Goal: Find specific page/section: Locate a particular part of the current website

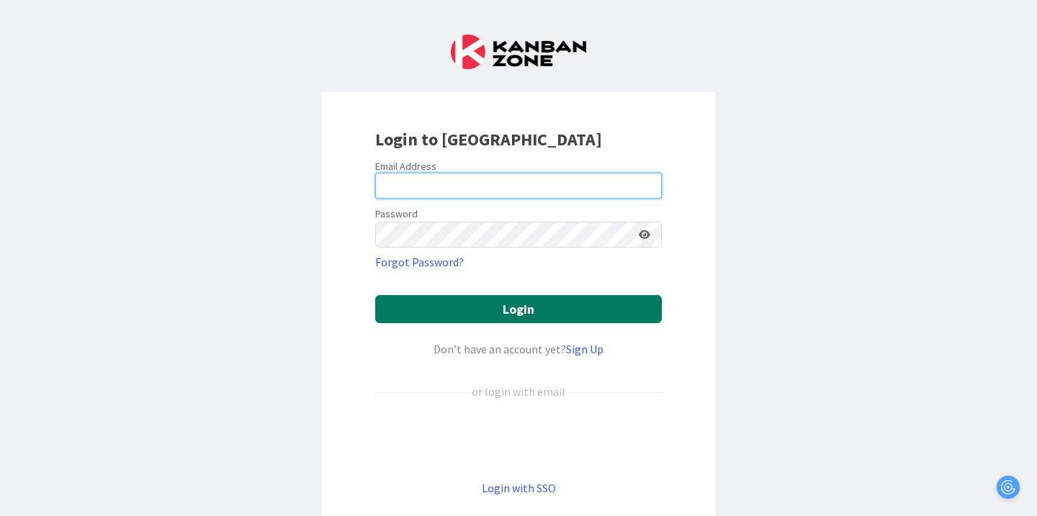
type input "[PERSON_NAME][EMAIL_ADDRESS][PERSON_NAME][DOMAIN_NAME]"
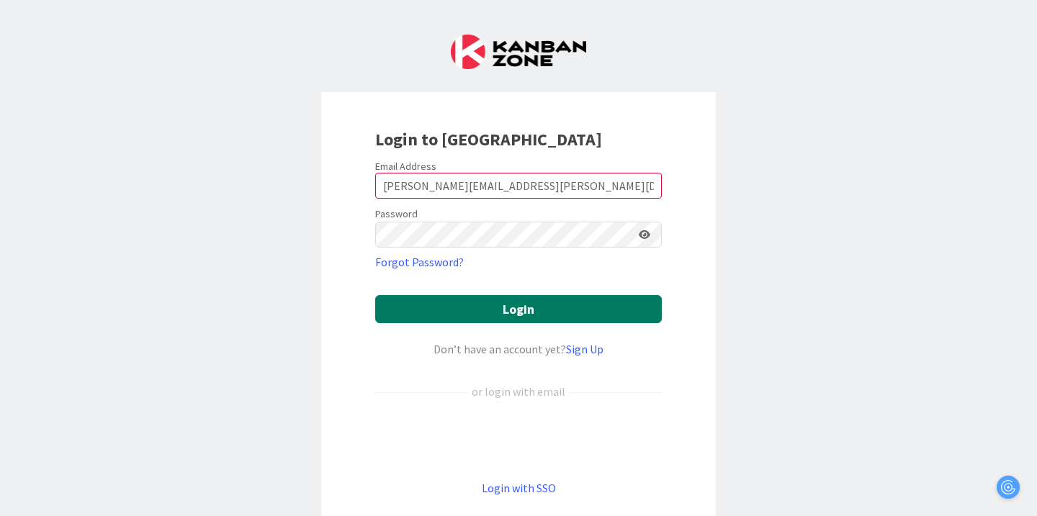
click at [521, 298] on button "Login" at bounding box center [518, 309] width 287 height 28
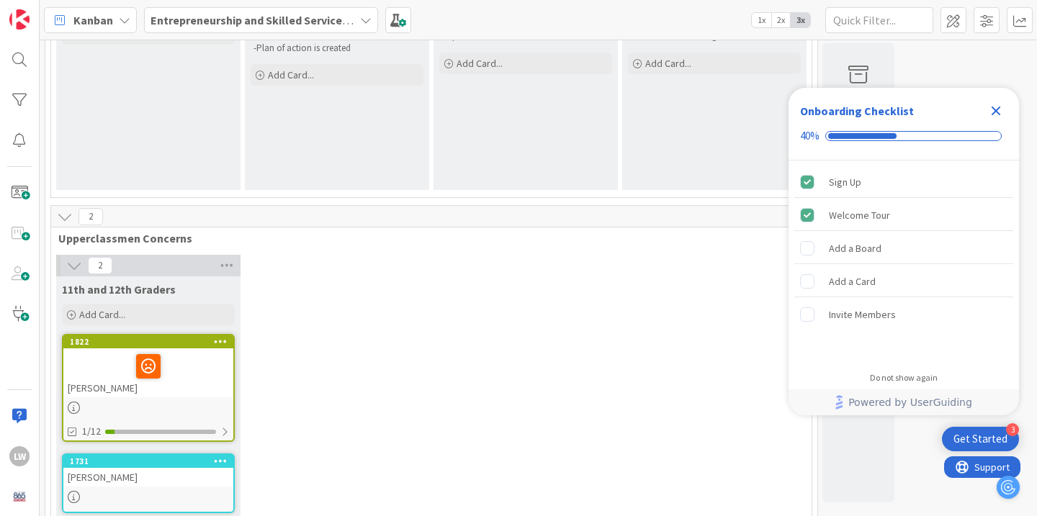
scroll to position [184, 0]
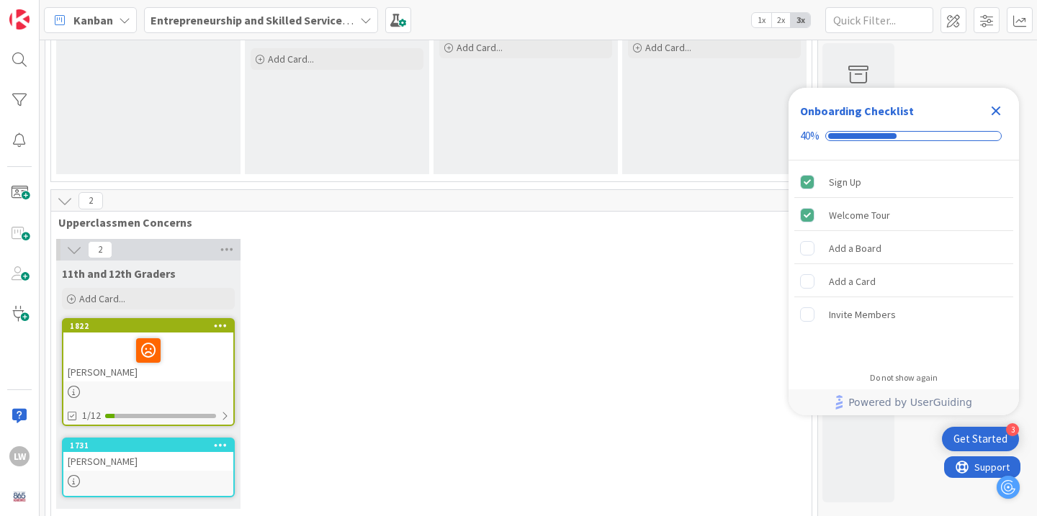
click at [215, 346] on div at bounding box center [148, 351] width 161 height 30
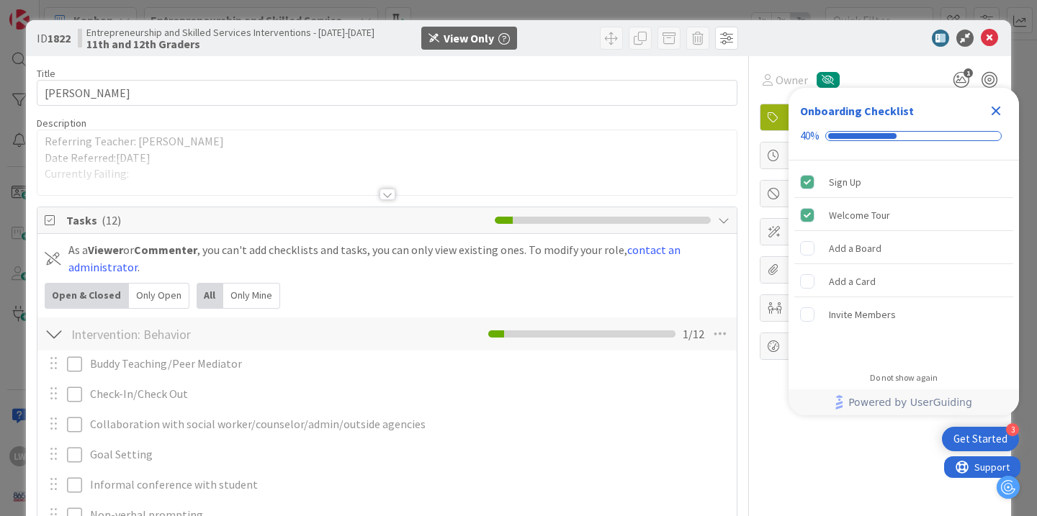
click at [996, 112] on icon "Close Checklist" at bounding box center [996, 111] width 9 height 9
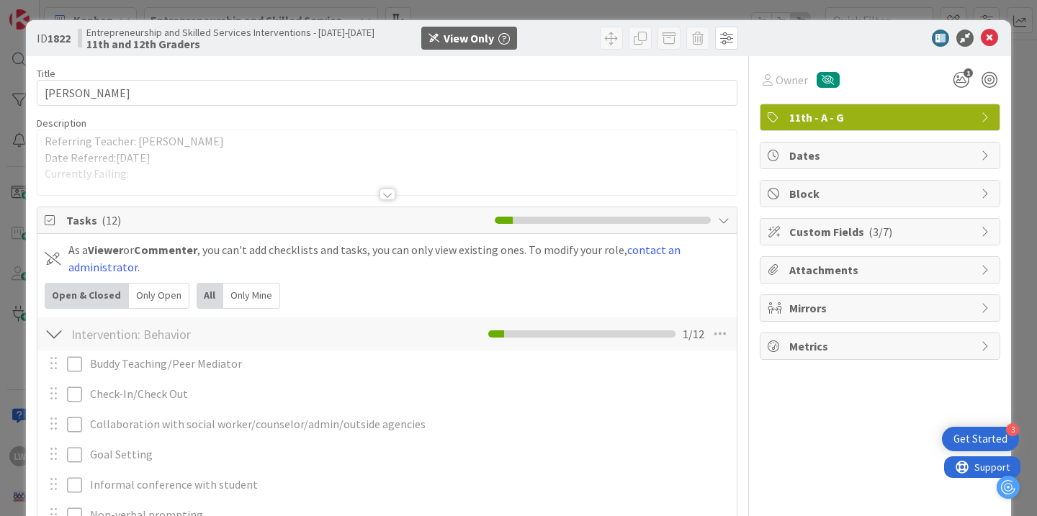
click at [224, 144] on p "Referring Teacher: [PERSON_NAME]" at bounding box center [387, 141] width 685 height 17
click at [386, 193] on div at bounding box center [388, 195] width 16 height 12
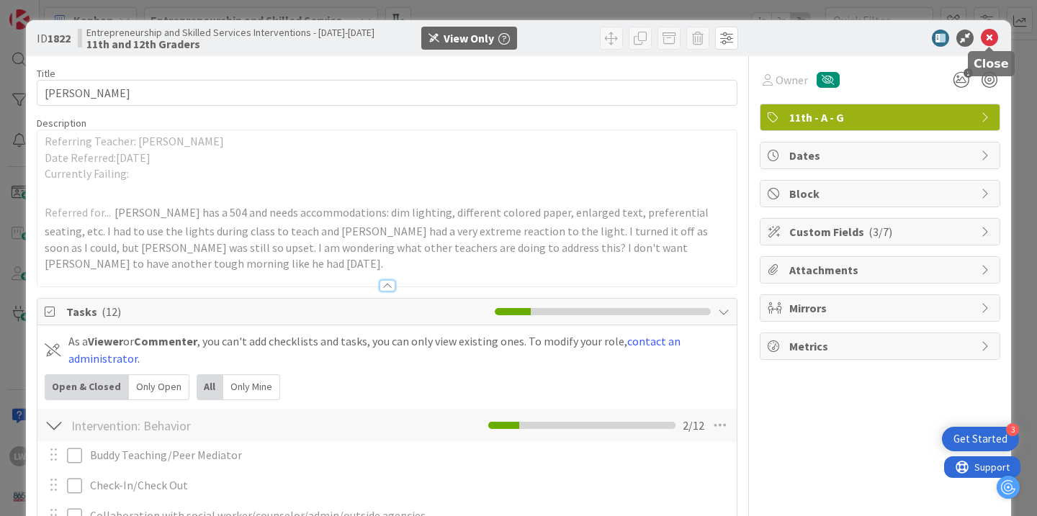
click at [990, 41] on icon at bounding box center [989, 38] width 17 height 17
